Goal: Task Accomplishment & Management: Complete application form

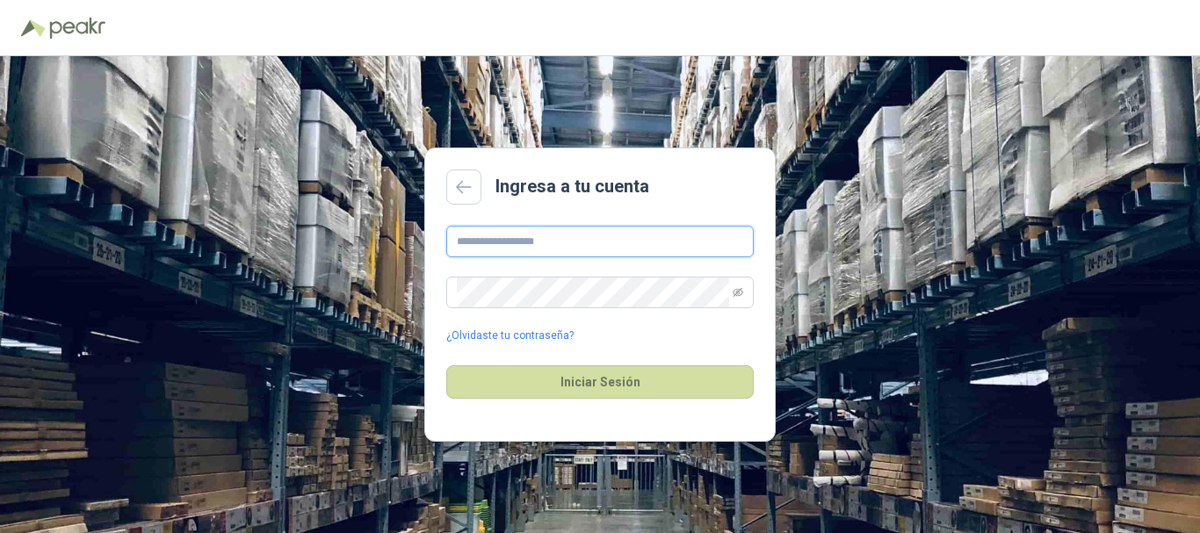
type input "**********"
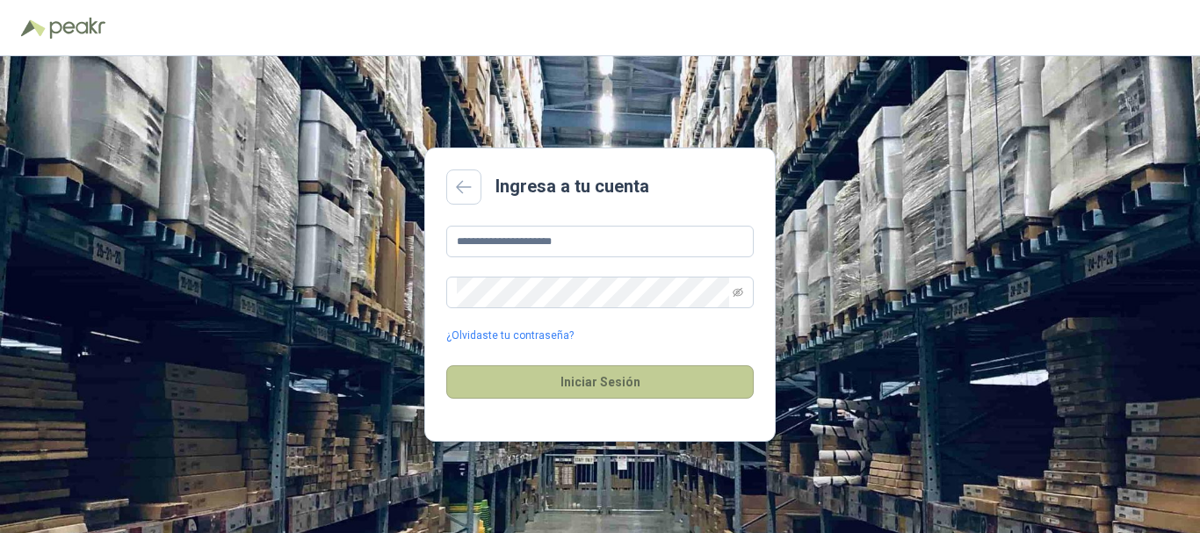
click at [609, 399] on button "Iniciar Sesión" at bounding box center [599, 381] width 307 height 33
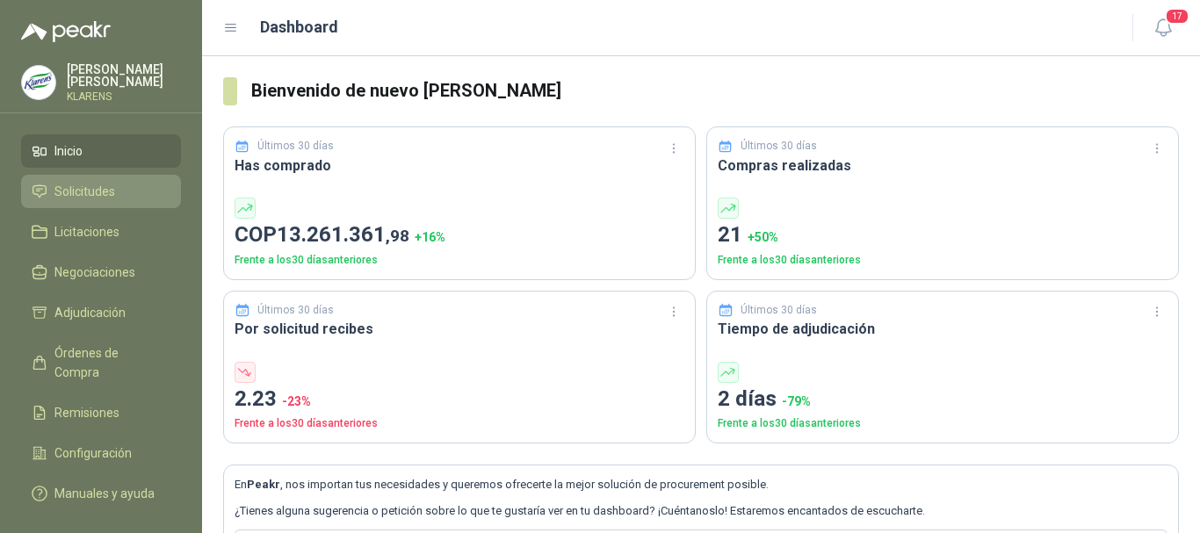
click at [84, 186] on span "Solicitudes" at bounding box center [84, 191] width 61 height 19
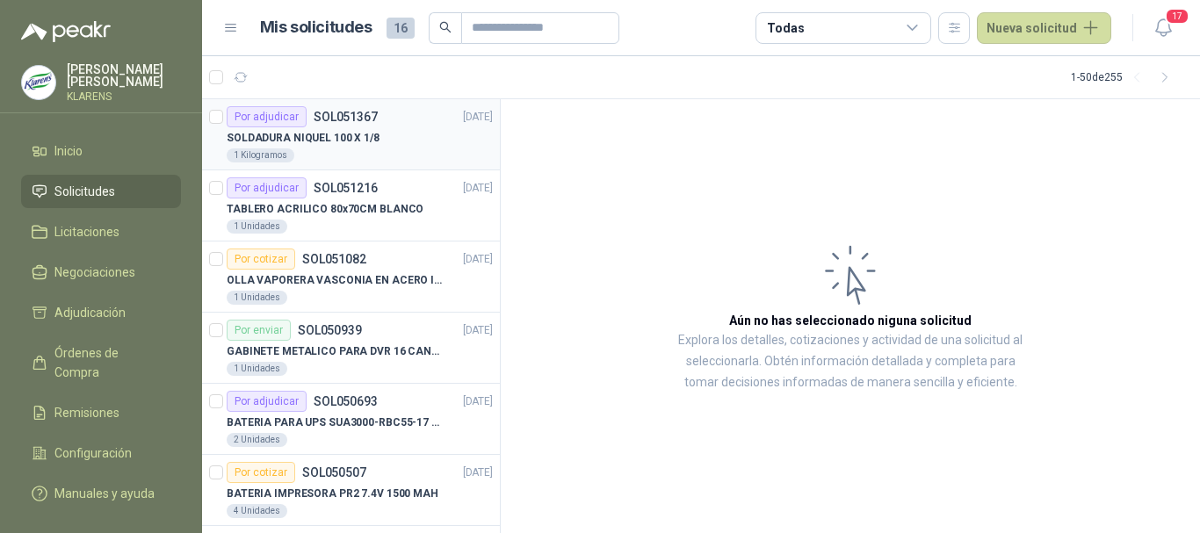
click at [345, 145] on p "SOLDADURA NIQUEL 100 X 1/8" at bounding box center [303, 138] width 153 height 17
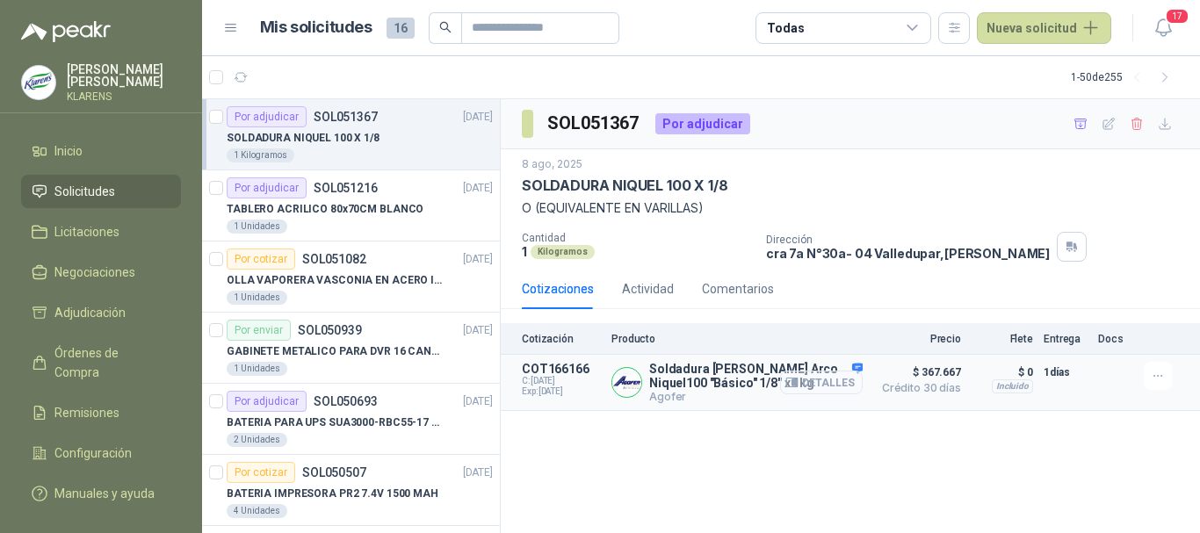
click at [827, 389] on button "Detalles" at bounding box center [821, 383] width 83 height 24
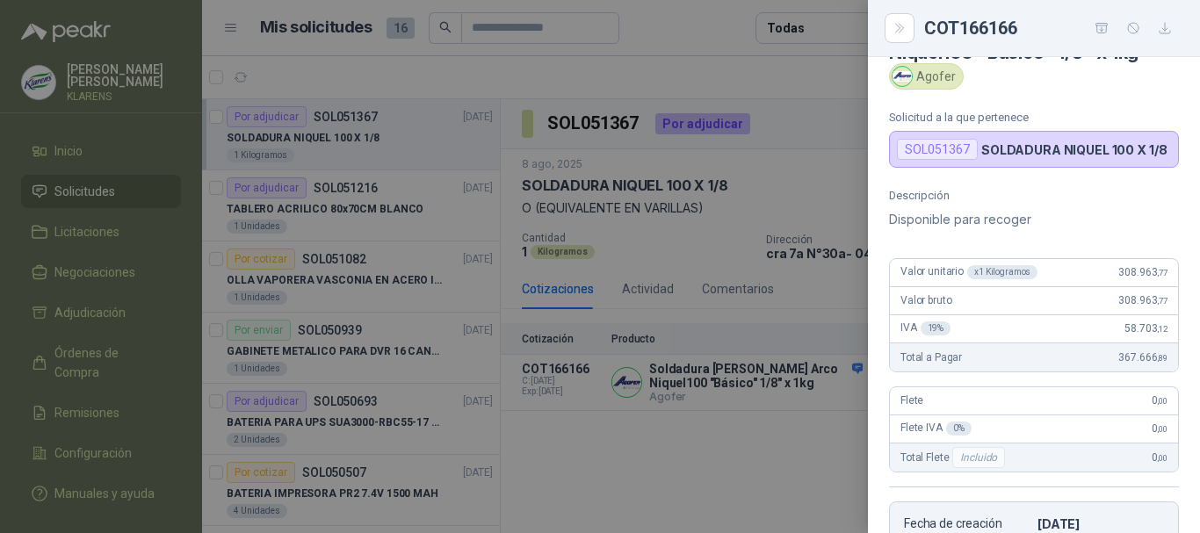
scroll to position [88, 0]
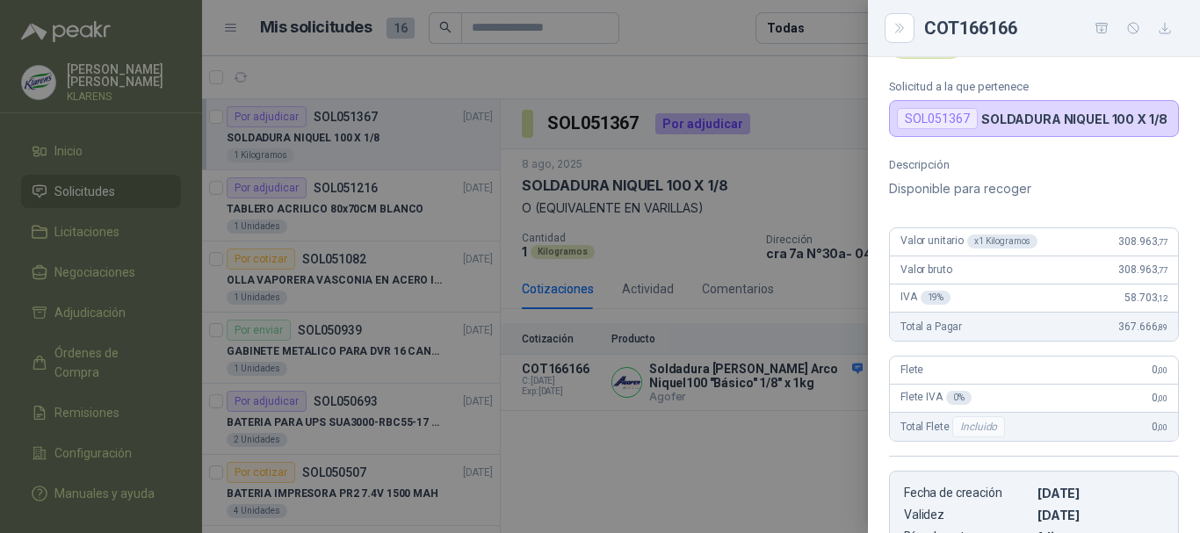
click at [809, 156] on div at bounding box center [600, 266] width 1200 height 533
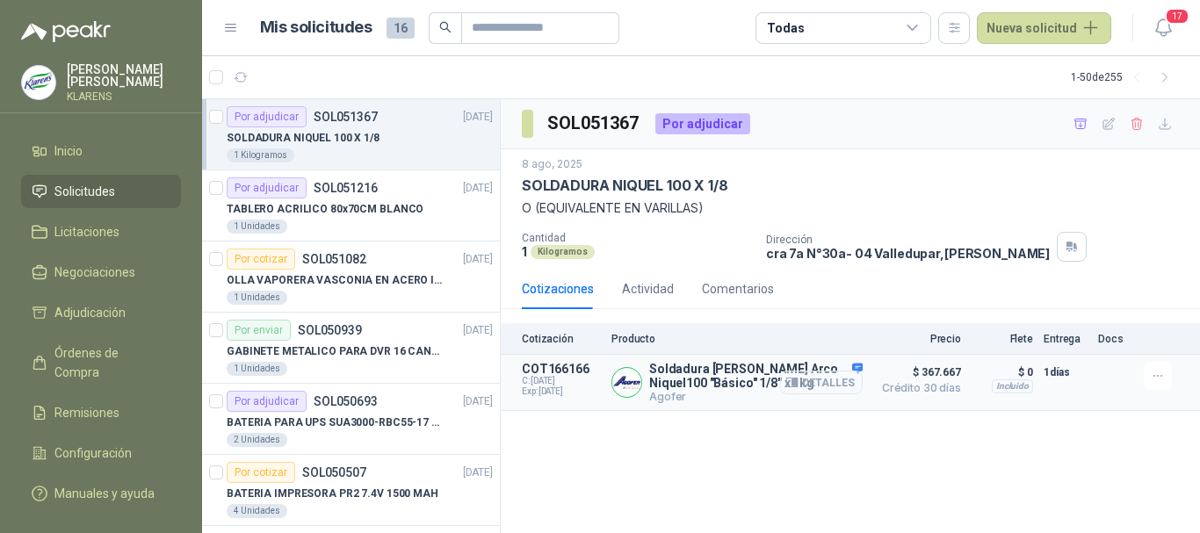
click at [822, 385] on button "Detalles" at bounding box center [821, 383] width 83 height 24
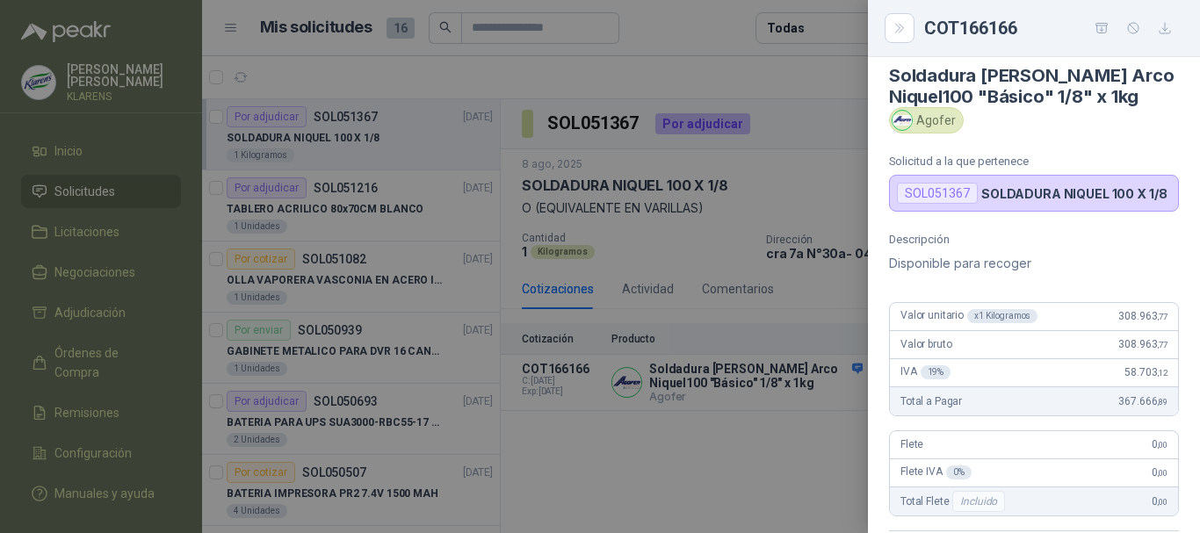
scroll to position [0, 0]
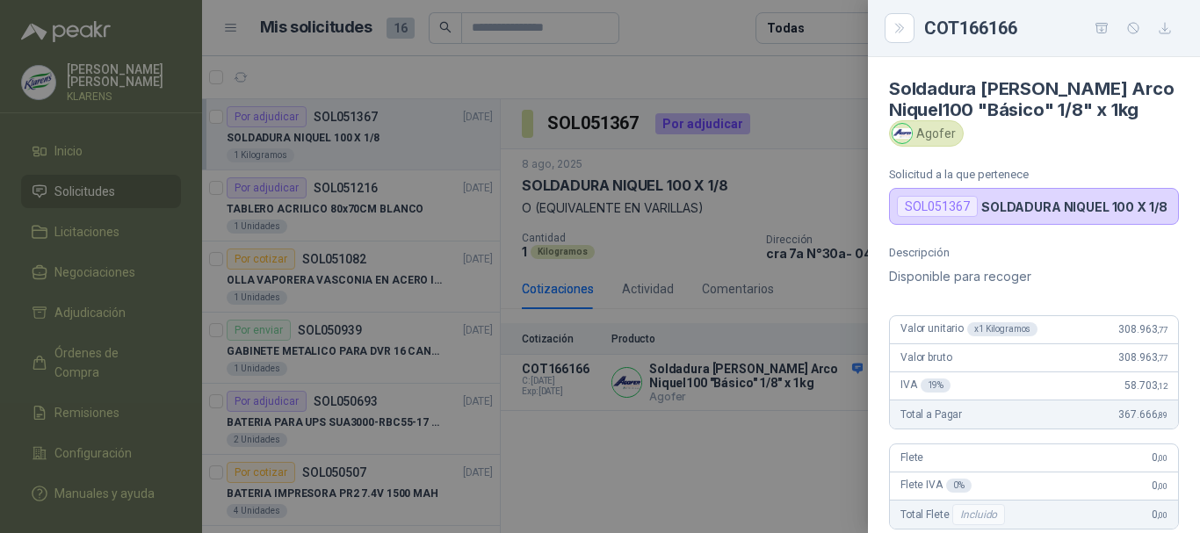
click at [1026, 278] on p "Disponible para recoger" at bounding box center [1034, 276] width 290 height 21
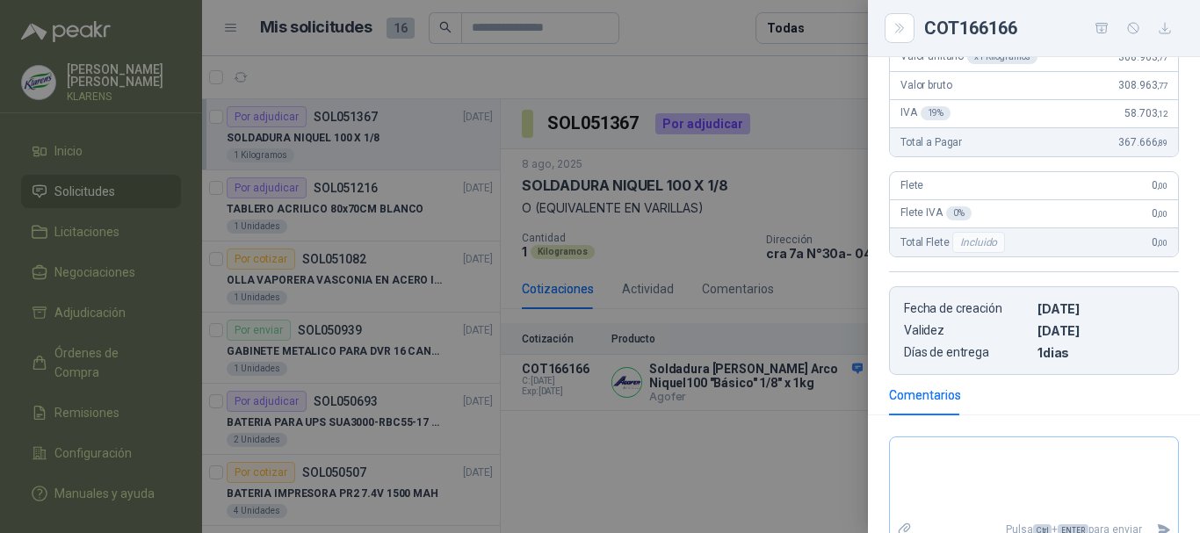
scroll to position [256, 0]
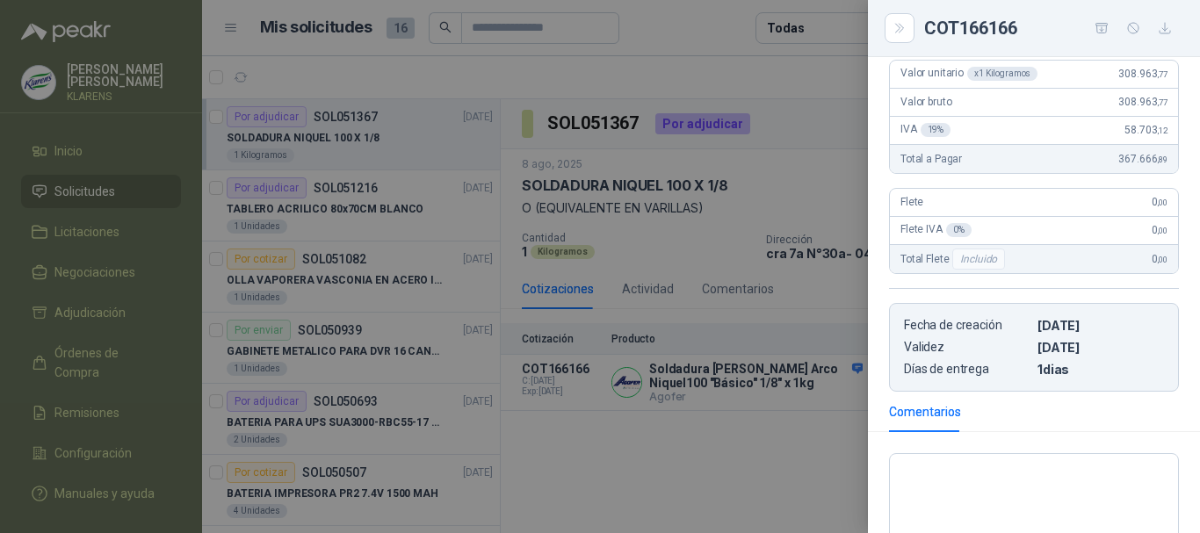
click at [807, 300] on div at bounding box center [600, 266] width 1200 height 533
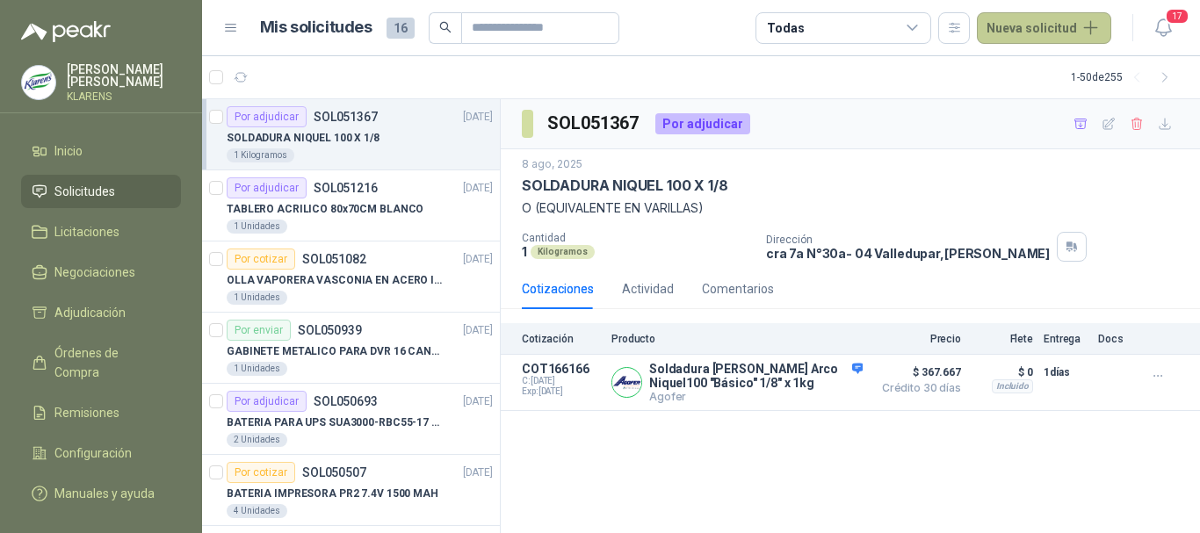
click at [1029, 32] on button "Nueva solicitud" at bounding box center [1044, 28] width 134 height 32
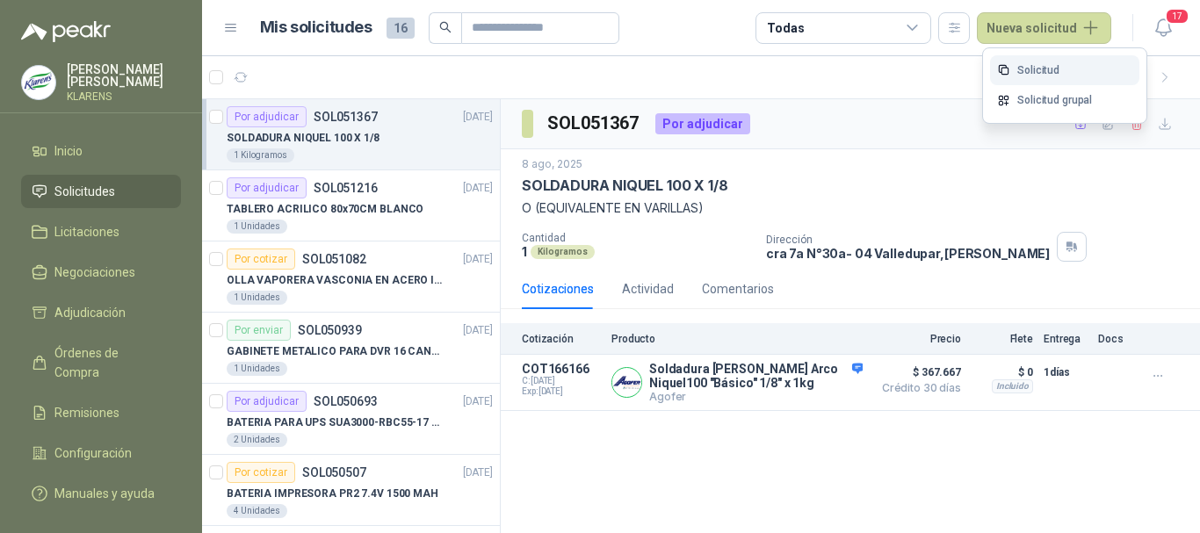
click at [1034, 74] on link "Solicitud" at bounding box center [1064, 70] width 149 height 31
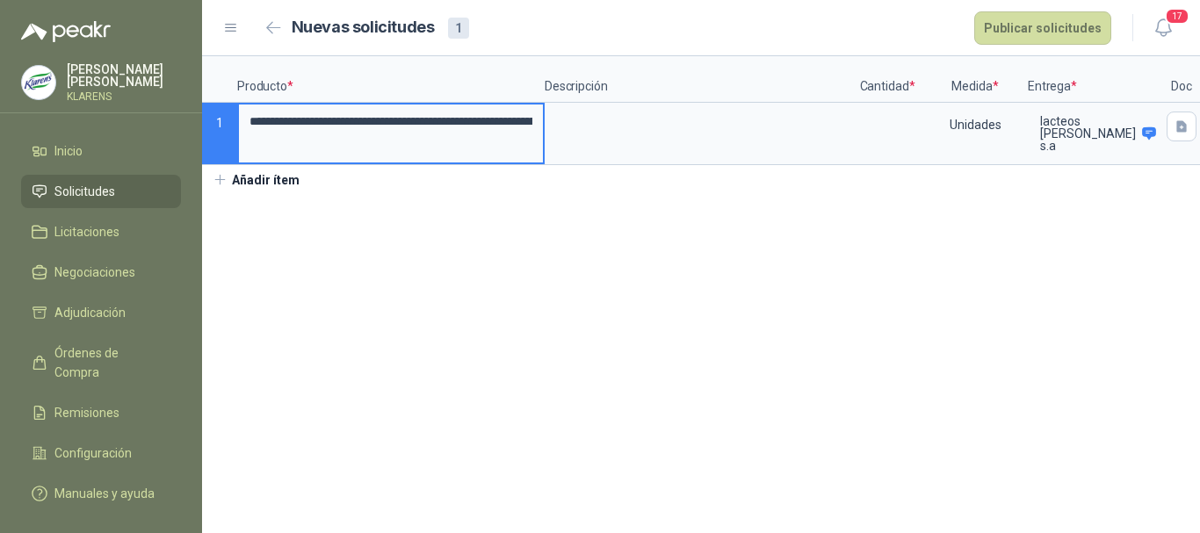
click at [519, 132] on input "**********" at bounding box center [391, 122] width 304 height 34
type input "**********"
click at [529, 137] on input "**********" at bounding box center [391, 122] width 304 height 34
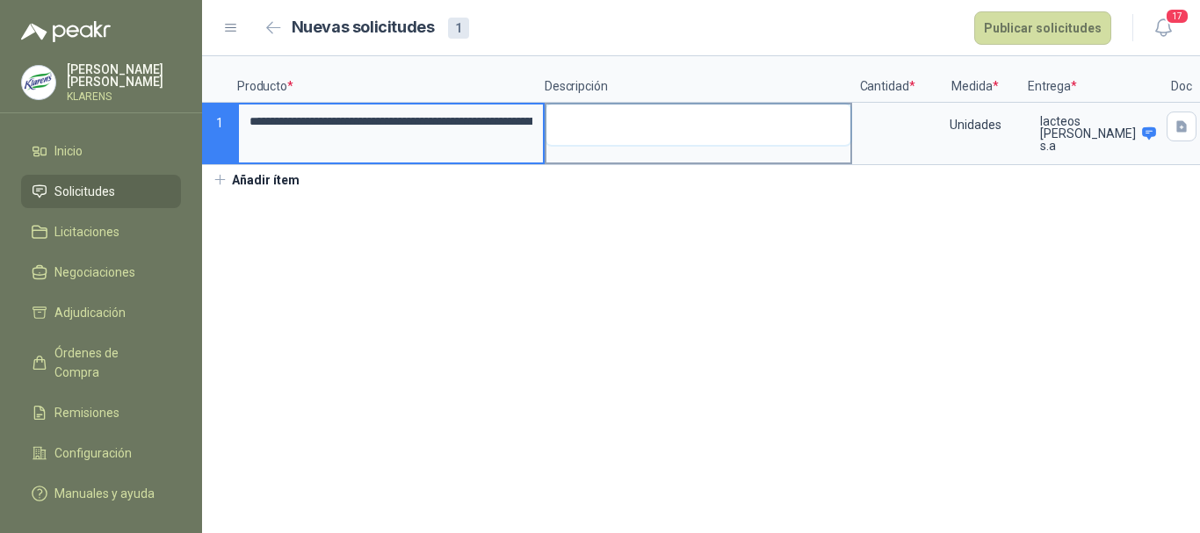
click at [614, 121] on textarea at bounding box center [698, 125] width 304 height 40
click at [439, 146] on label "**********" at bounding box center [391, 134] width 304 height 58
click at [439, 139] on input "**********" at bounding box center [391, 122] width 304 height 34
click at [706, 147] on div at bounding box center [698, 134] width 307 height 62
click at [713, 127] on textarea at bounding box center [698, 125] width 304 height 40
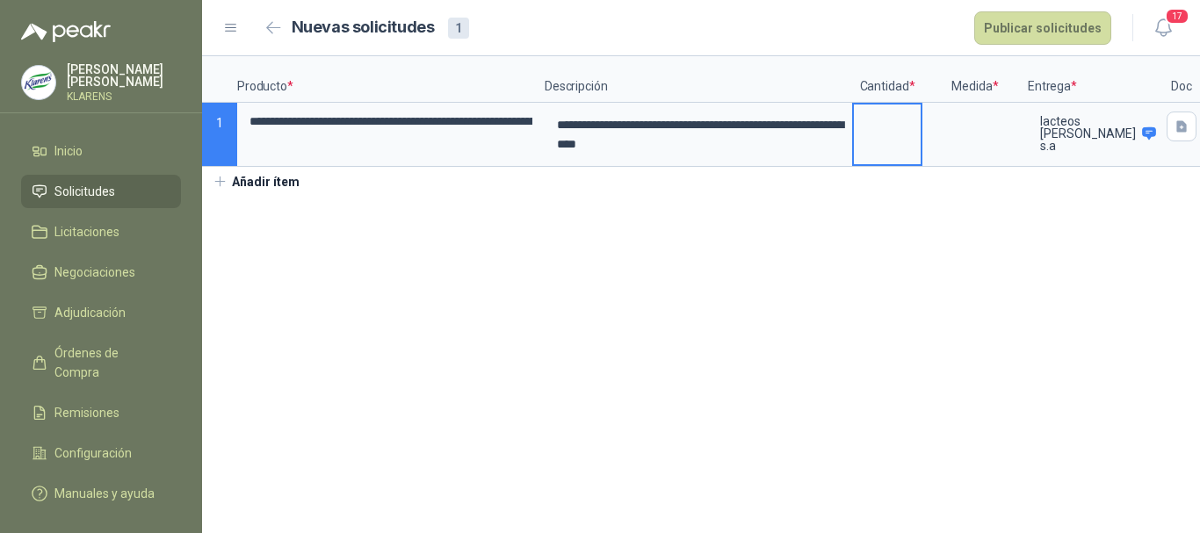
click at [874, 134] on input at bounding box center [887, 122] width 67 height 34
type input "*"
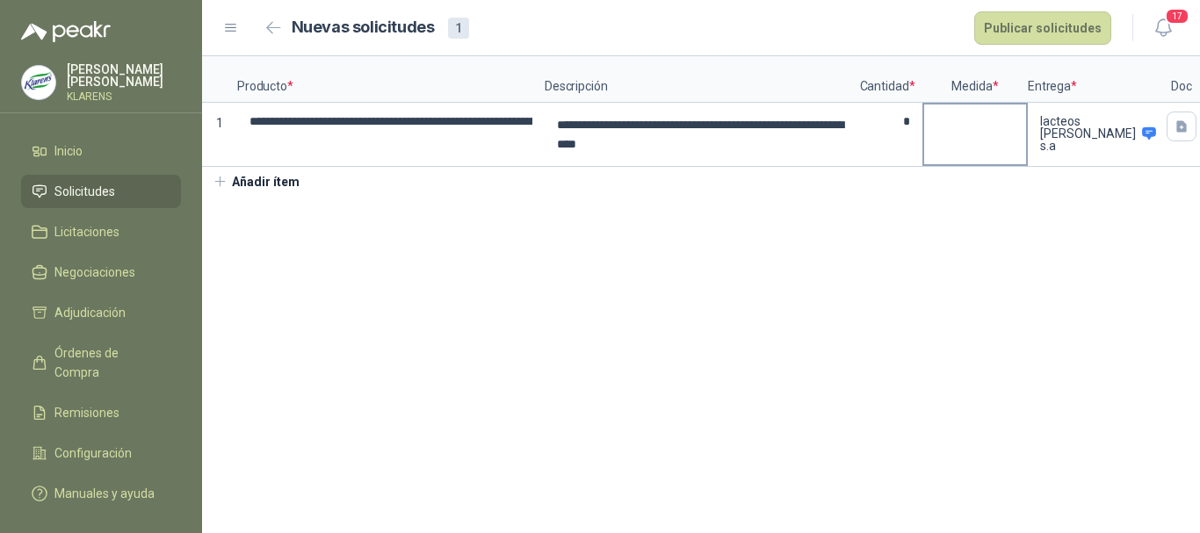
drag, startPoint x: 992, startPoint y: 100, endPoint x: 982, endPoint y: 119, distance: 21.6
click at [987, 107] on div "**********" at bounding box center [701, 111] width 998 height 111
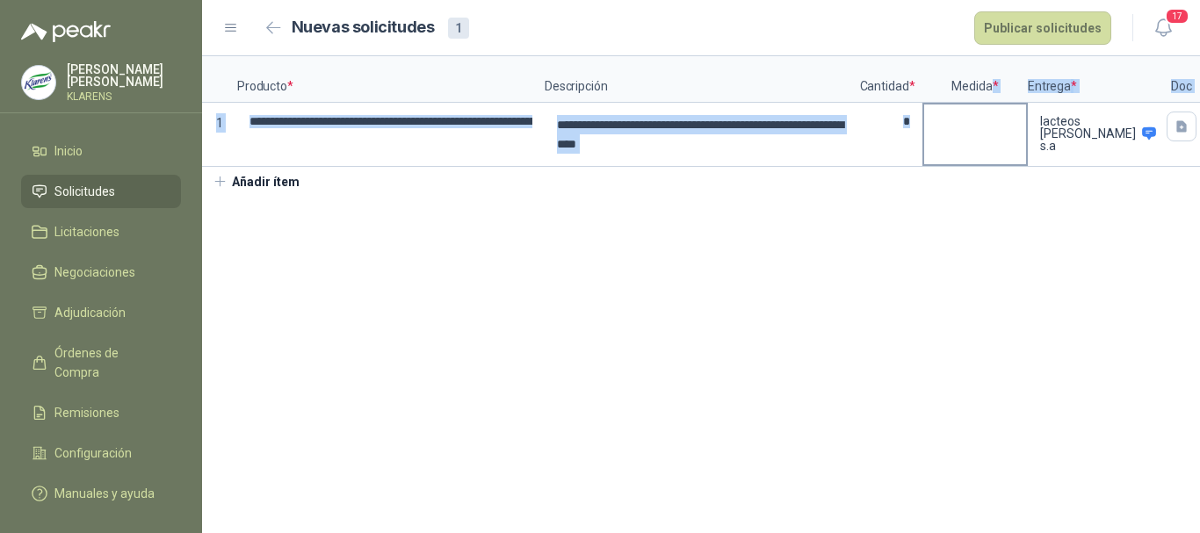
click at [983, 119] on div at bounding box center [975, 115] width 102 height 21
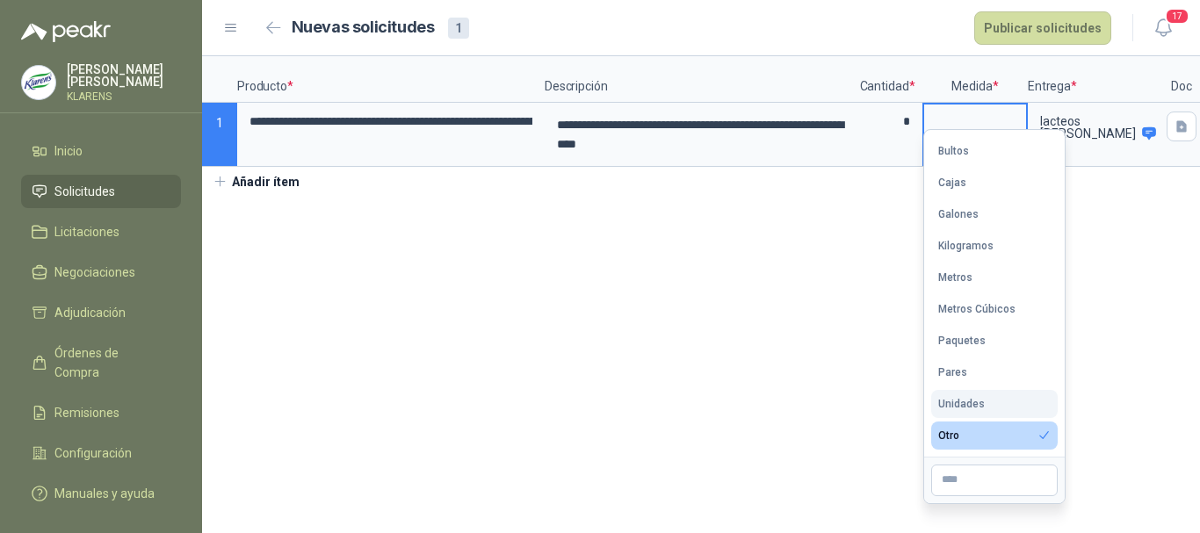
click at [970, 404] on div "Unidades" at bounding box center [961, 404] width 47 height 12
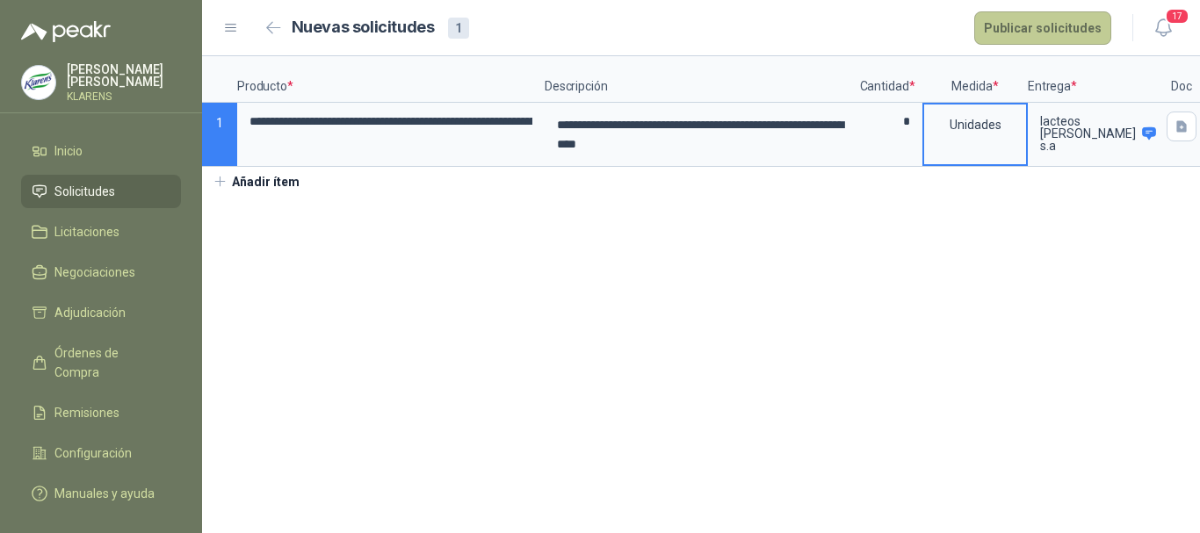
click at [1060, 22] on button "Publicar solicitudes" at bounding box center [1042, 27] width 137 height 33
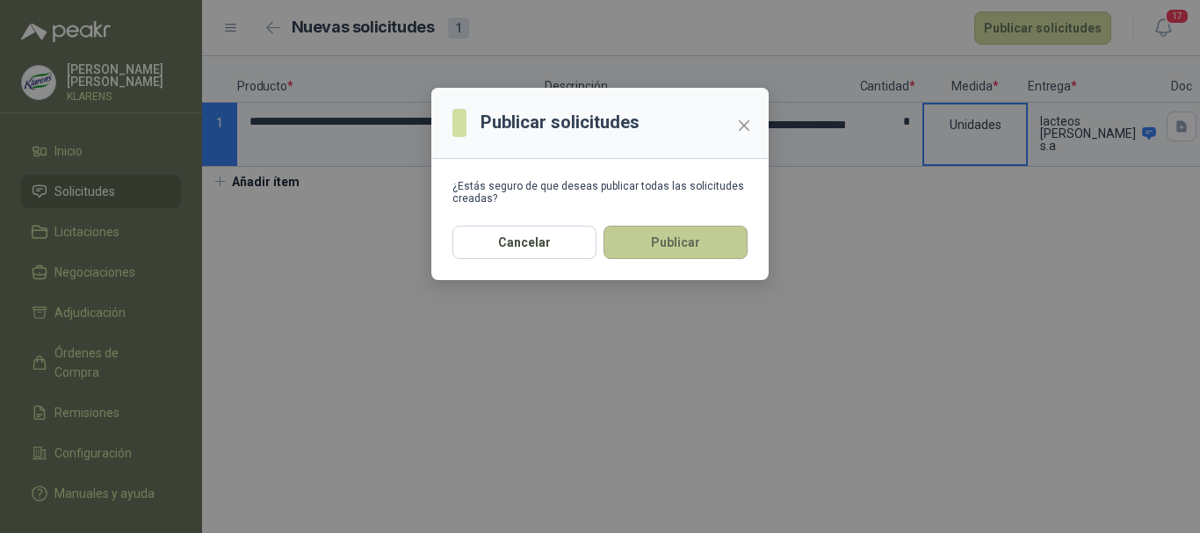
click at [649, 256] on button "Publicar" at bounding box center [675, 242] width 144 height 33
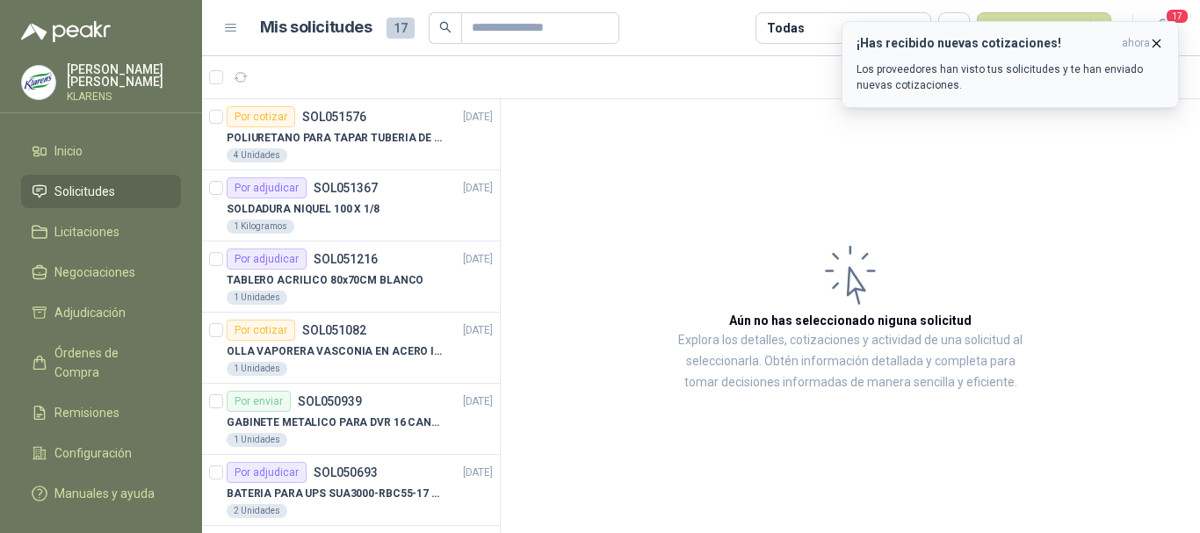
click at [961, 90] on p "Los proveedores han visto tus solicitudes y te han enviado nuevas cotizaciones." at bounding box center [1009, 77] width 307 height 32
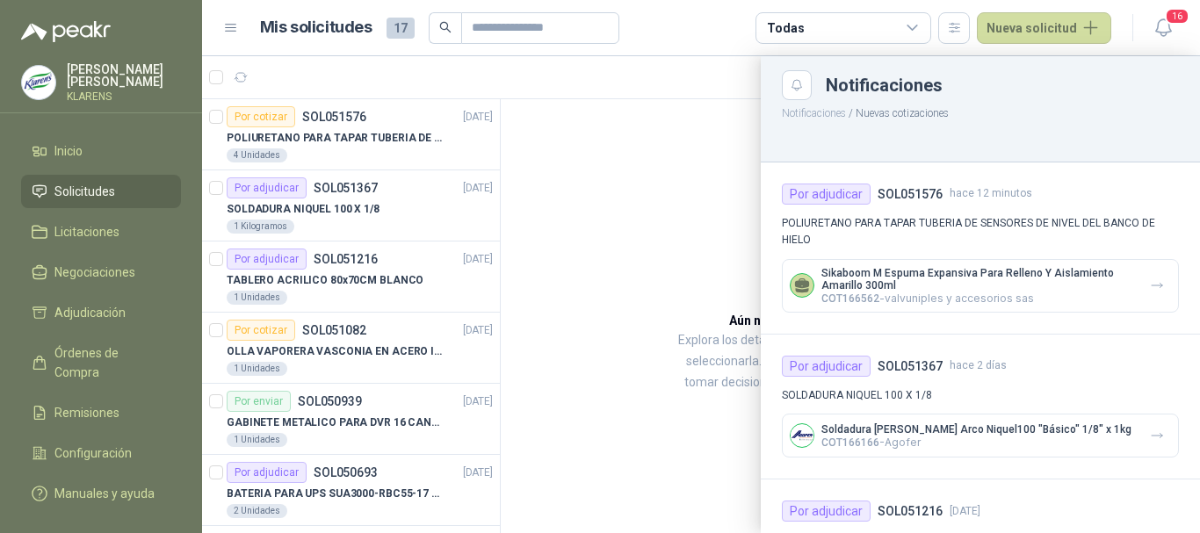
click at [922, 266] on div "Sikaboom M Espuma Expansiva Para Relleno Y Aislamiento Amarillo 300ml COT166562…" at bounding box center [980, 286] width 397 height 54
click at [878, 293] on p "COT166562 - valvuniples y accesorios sas" at bounding box center [978, 298] width 314 height 13
drag, startPoint x: 1033, startPoint y: 273, endPoint x: 1097, endPoint y: 272, distance: 64.1
click at [1035, 273] on p "Sikaboom M Espuma Expansiva Para Relleno Y Aislamiento Amarillo 300ml" at bounding box center [978, 279] width 314 height 25
click at [1150, 281] on icon "button" at bounding box center [1157, 285] width 15 height 15
